Goal: Check status: Check status

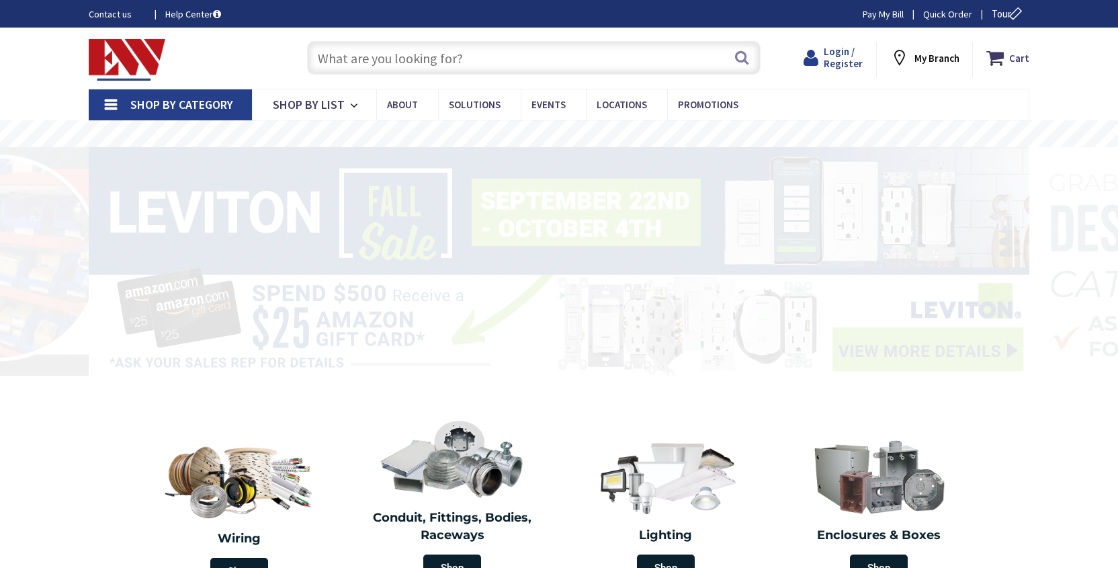
click at [852, 60] on span "Login / Register" at bounding box center [843, 57] width 39 height 25
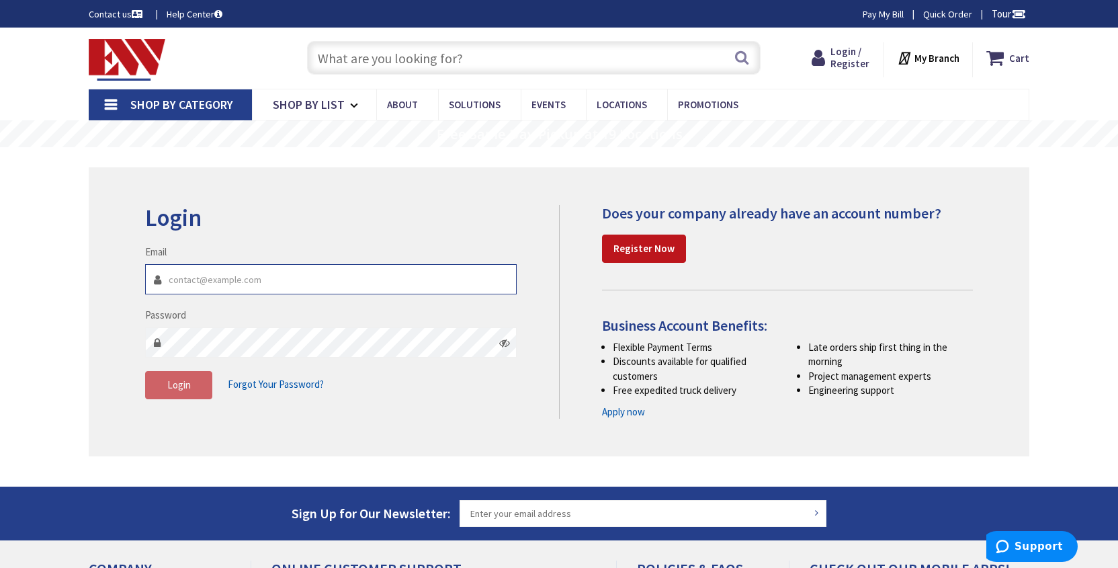
type input "ianclifford31@gmail.com"
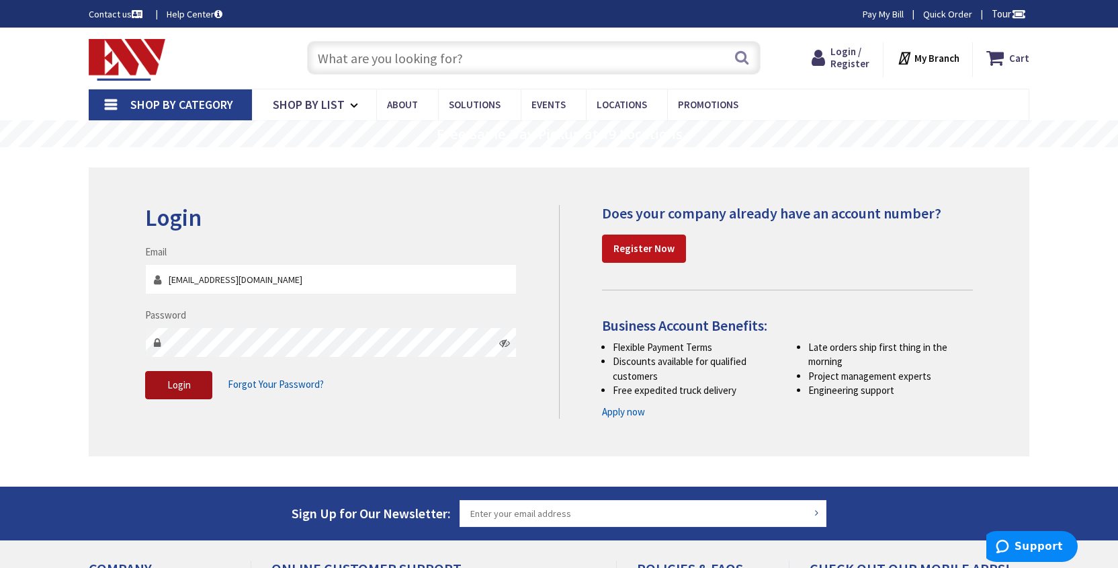
click at [192, 378] on button "Login" at bounding box center [178, 385] width 67 height 28
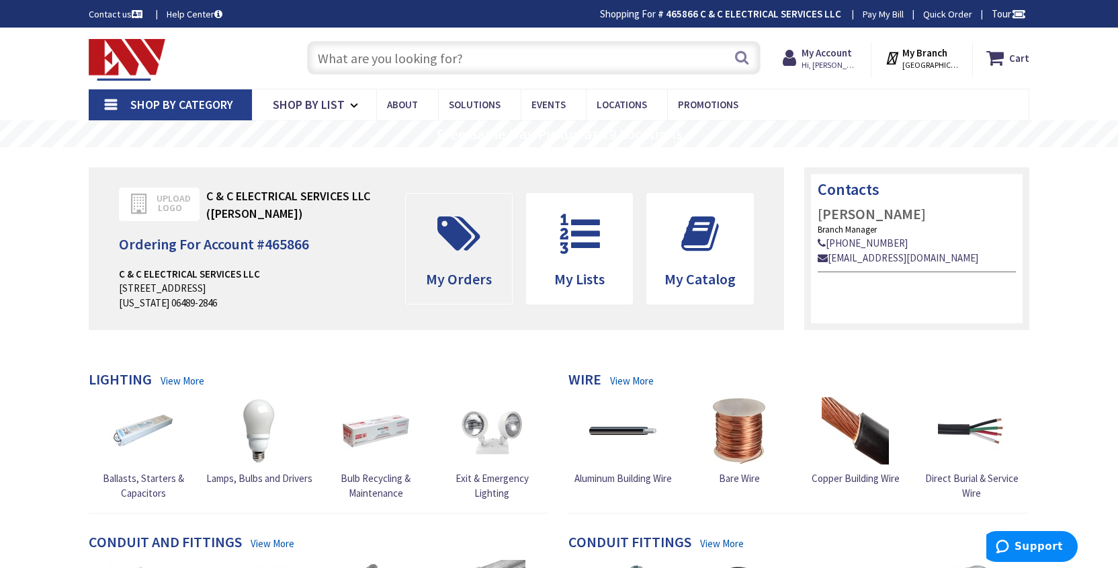
click at [468, 264] on span at bounding box center [459, 234] width 86 height 60
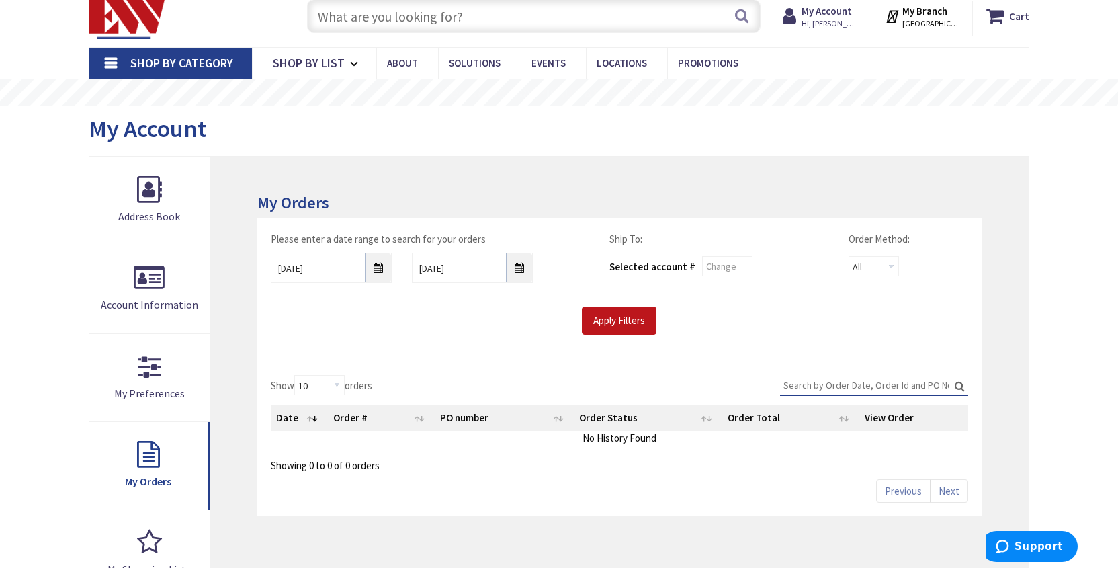
scroll to position [50, 0]
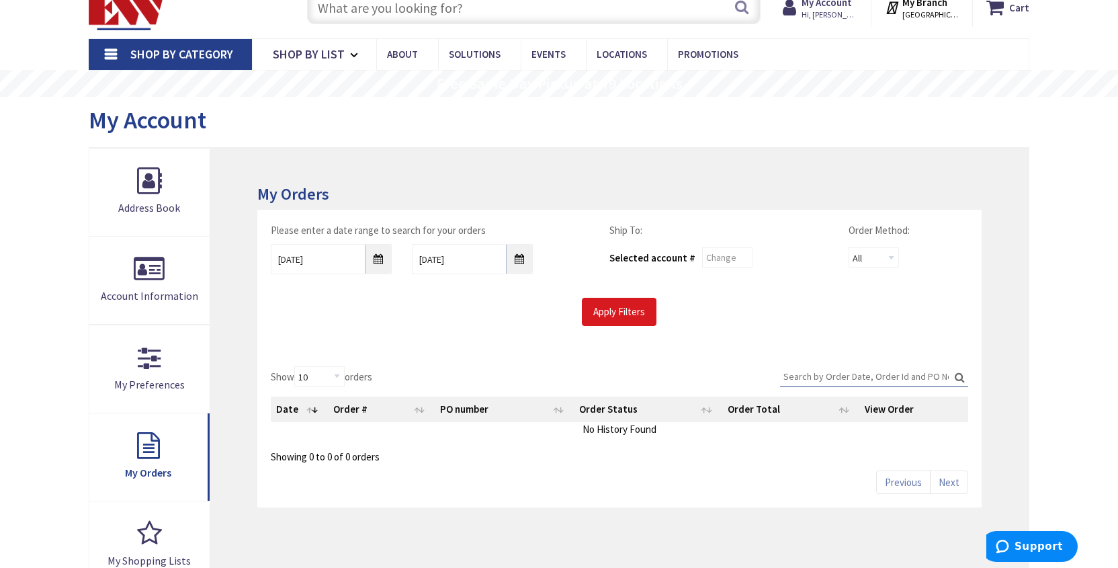
click at [636, 323] on input "Apply Filters" at bounding box center [619, 312] width 75 height 28
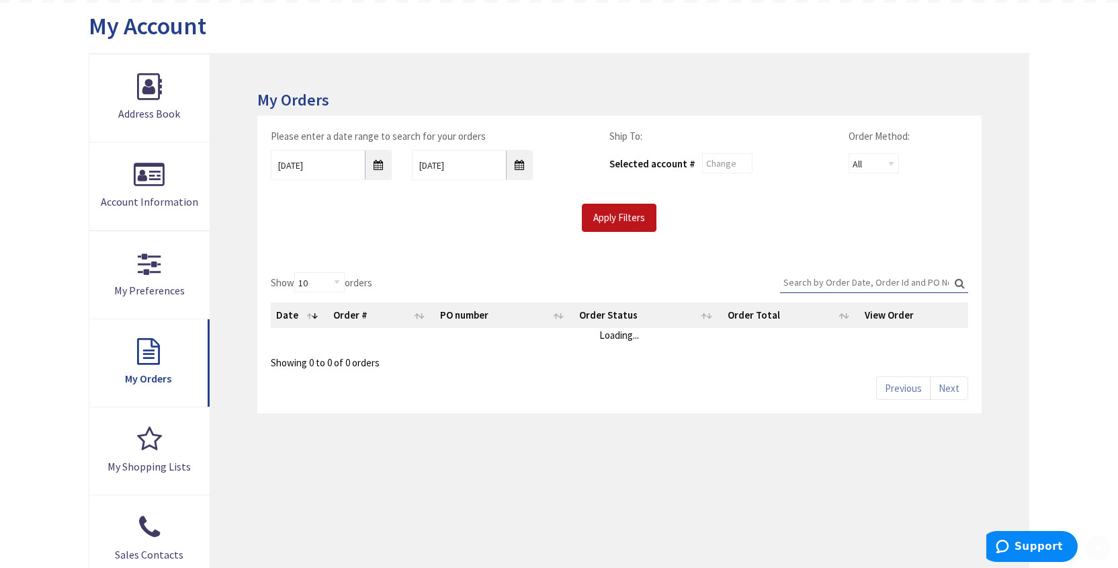
scroll to position [155, 0]
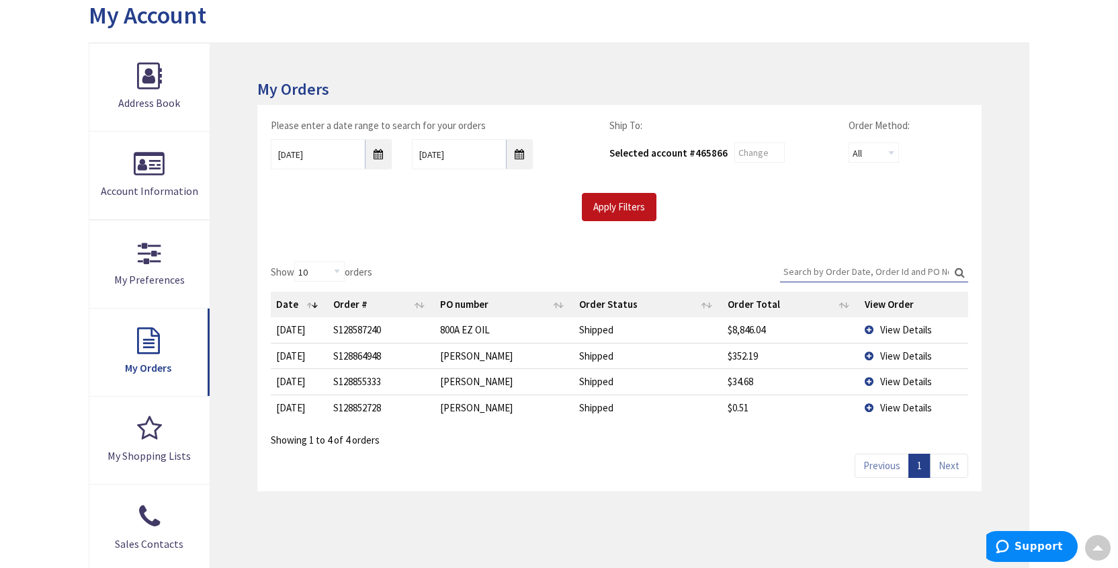
click at [893, 334] on span "View Details" at bounding box center [906, 329] width 52 height 13
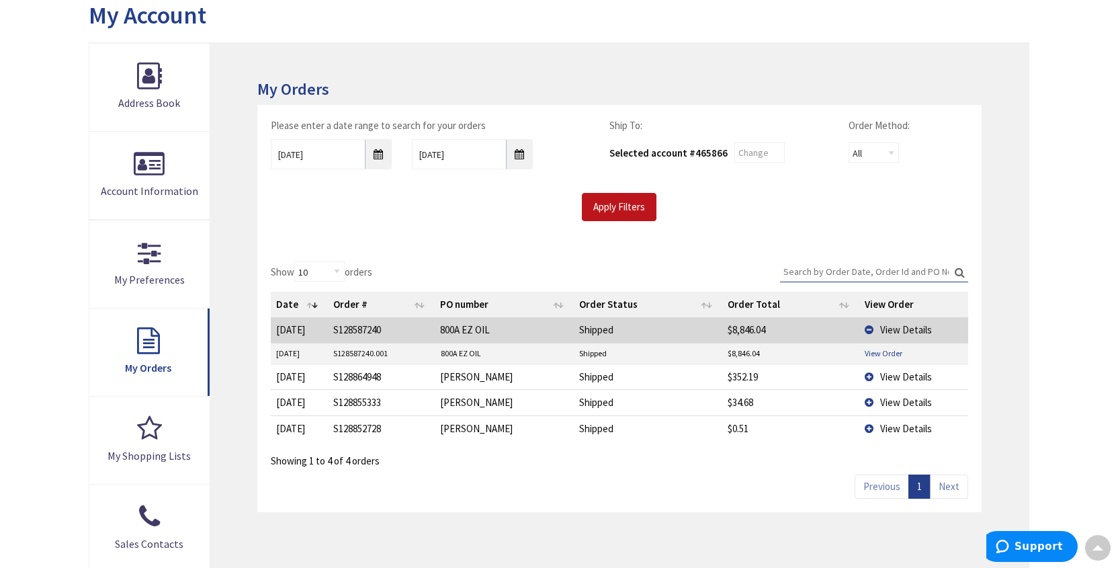
click at [887, 347] on link "View Order" at bounding box center [884, 352] width 38 height 11
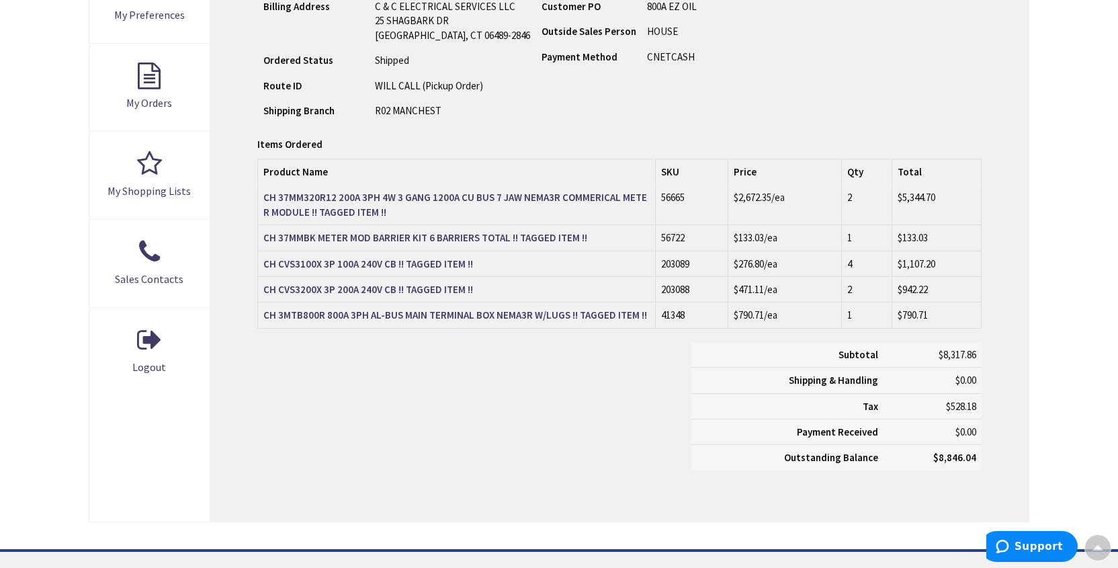
scroll to position [411, 0]
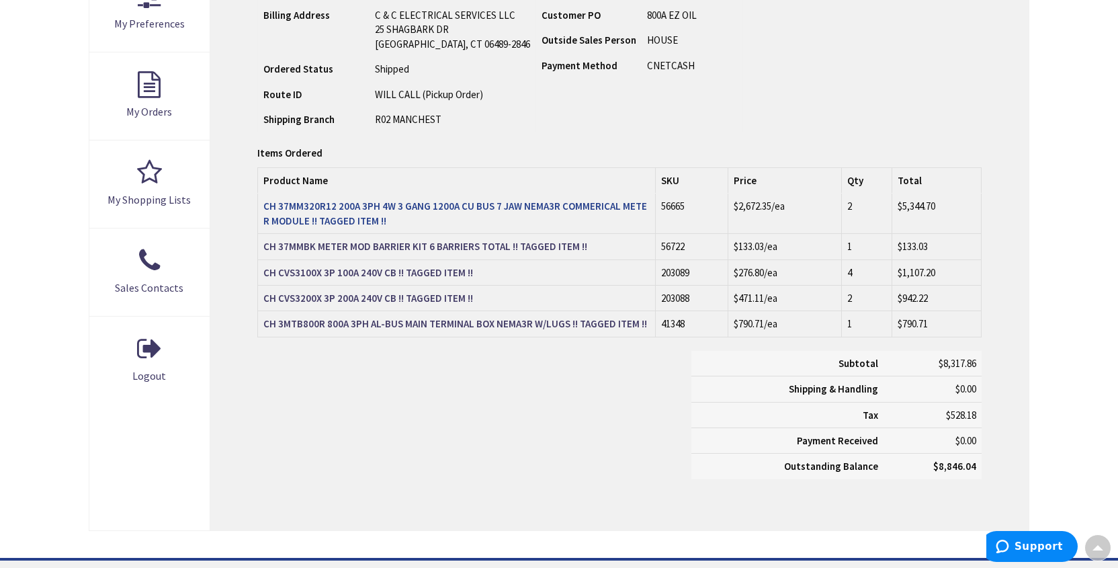
click at [533, 202] on strong "CH 37MM320R12 200A 3PH 4W 3 GANG 1200A CU BUS 7 JAW NEMA3R COMMERICAL METER MOD…" at bounding box center [455, 213] width 384 height 27
click at [530, 243] on strong "CH 37MMBK METER MOD BARRIER KIT 6 BARRIERS TOTAL !! TAGGED ITEM !!" at bounding box center [425, 246] width 324 height 13
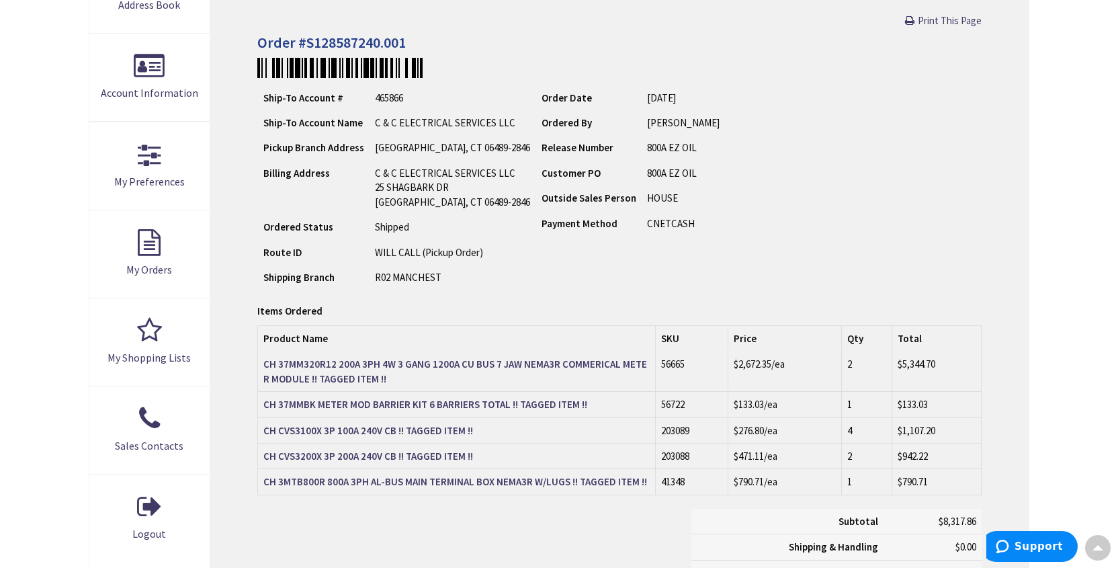
scroll to position [273, 0]
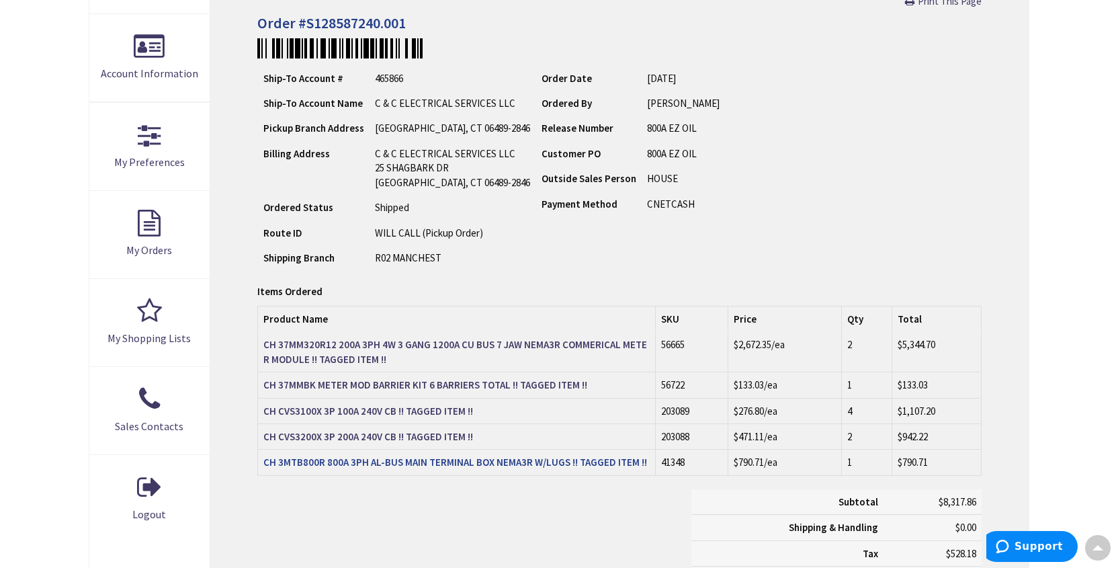
click at [438, 458] on strong "CH 3MTB800R 800A 3PH AL-BUS MAIN TERMINAL BOX NEMA3R W/LUGS !! TAGGED ITEM !!" at bounding box center [455, 462] width 384 height 13
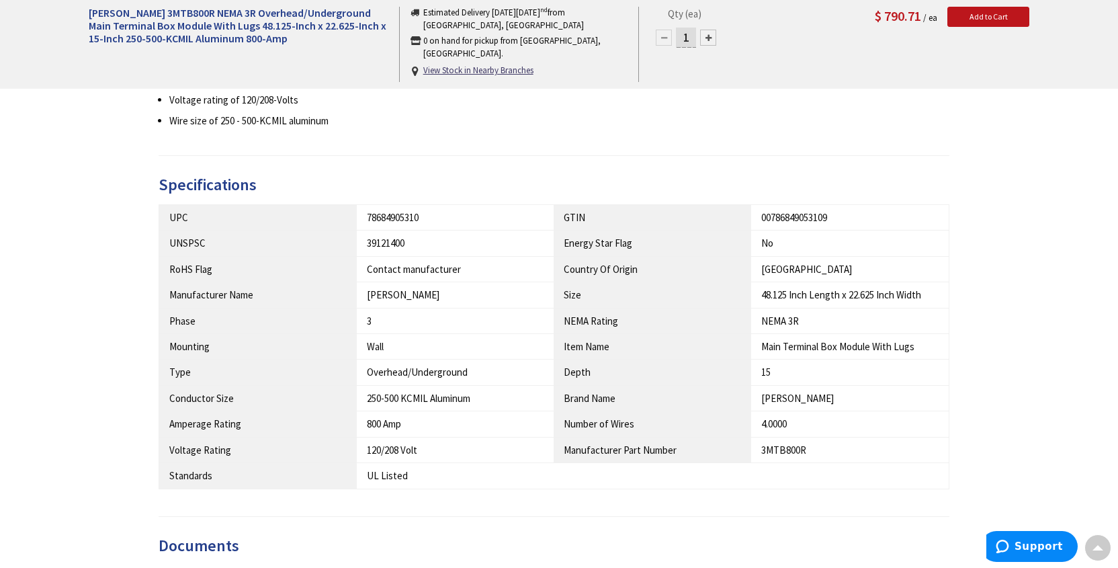
scroll to position [610, 0]
